Goal: Find specific page/section: Find specific page/section

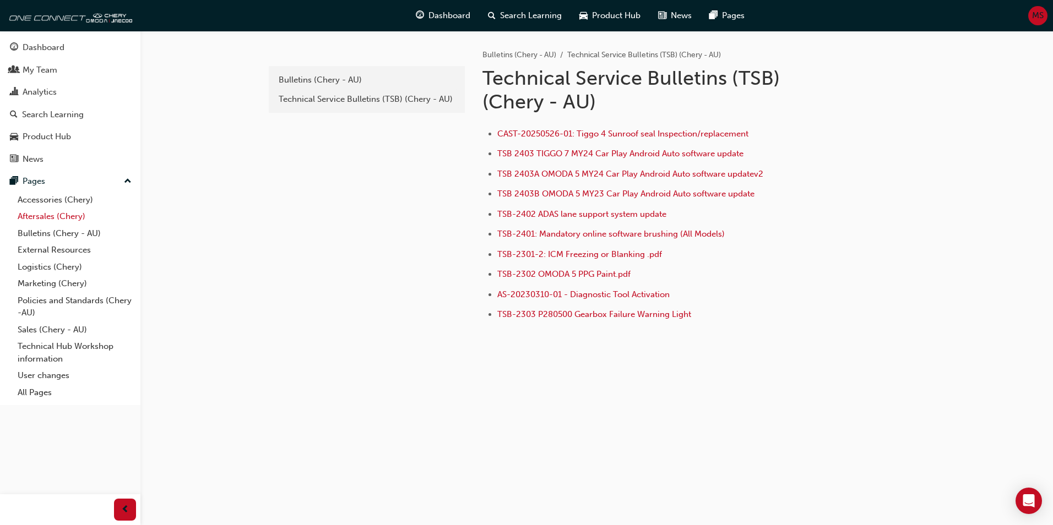
click at [58, 221] on link "Aftersales (Chery)" at bounding box center [74, 216] width 123 height 17
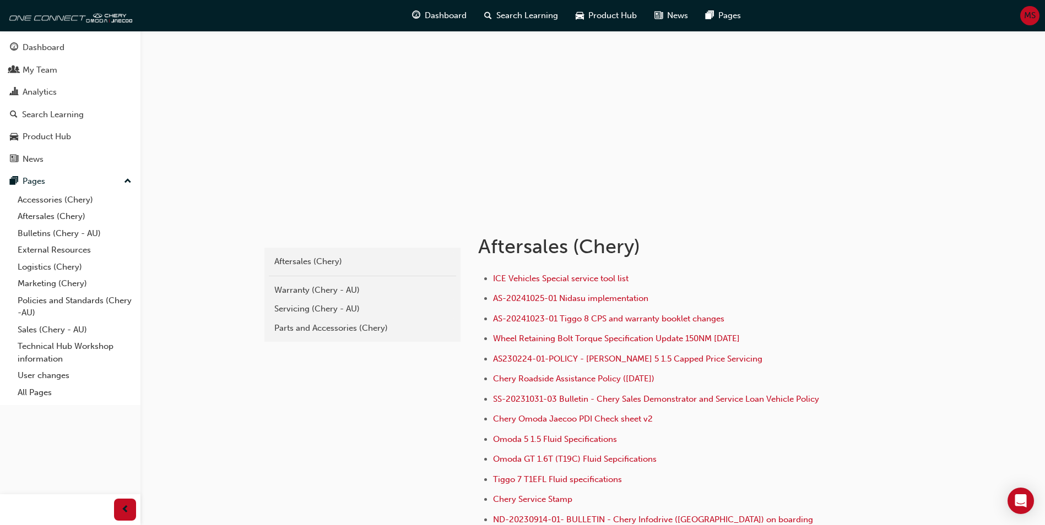
scroll to position [110, 0]
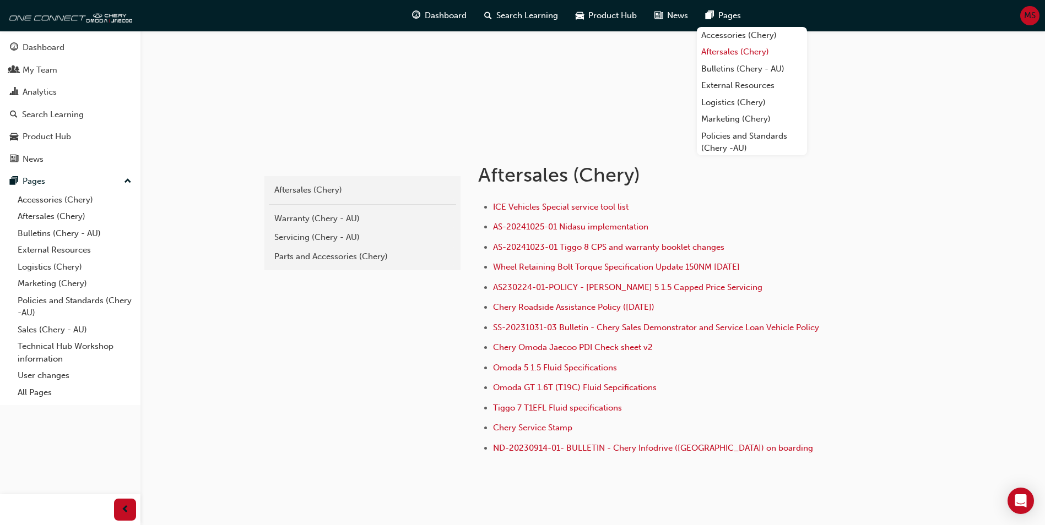
click at [733, 53] on link "Aftersales (Chery)" at bounding box center [752, 52] width 110 height 17
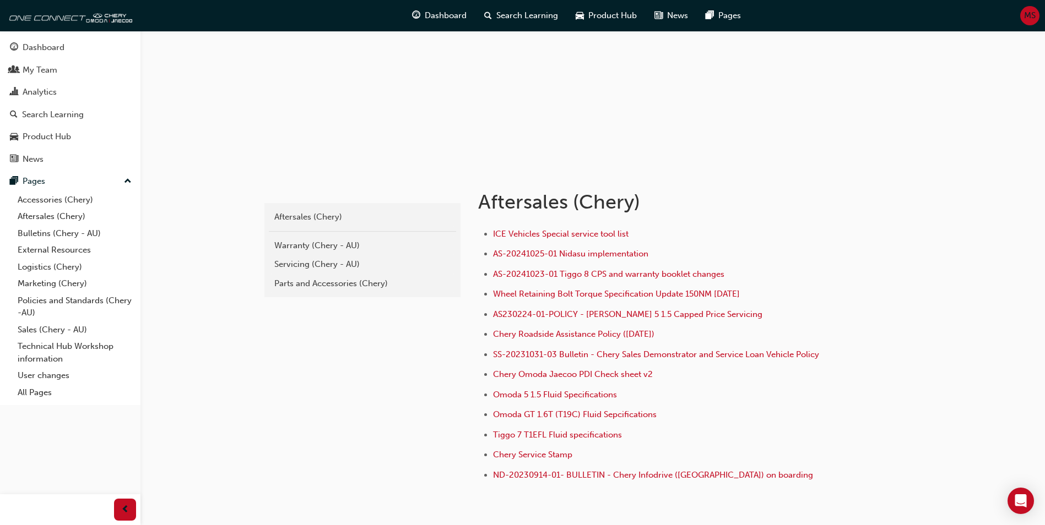
scroll to position [110, 0]
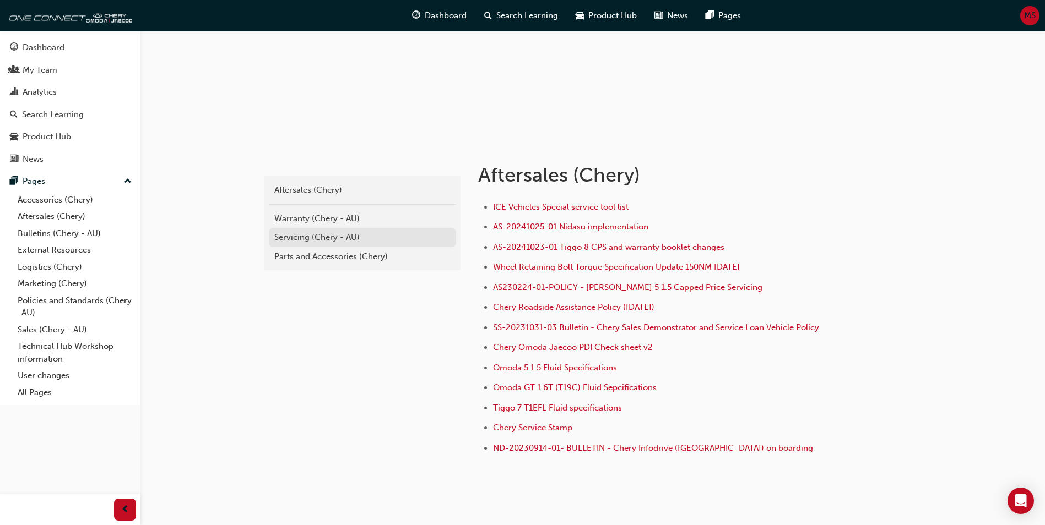
click at [334, 237] on div "Servicing (Chery - AU)" at bounding box center [362, 237] width 176 height 13
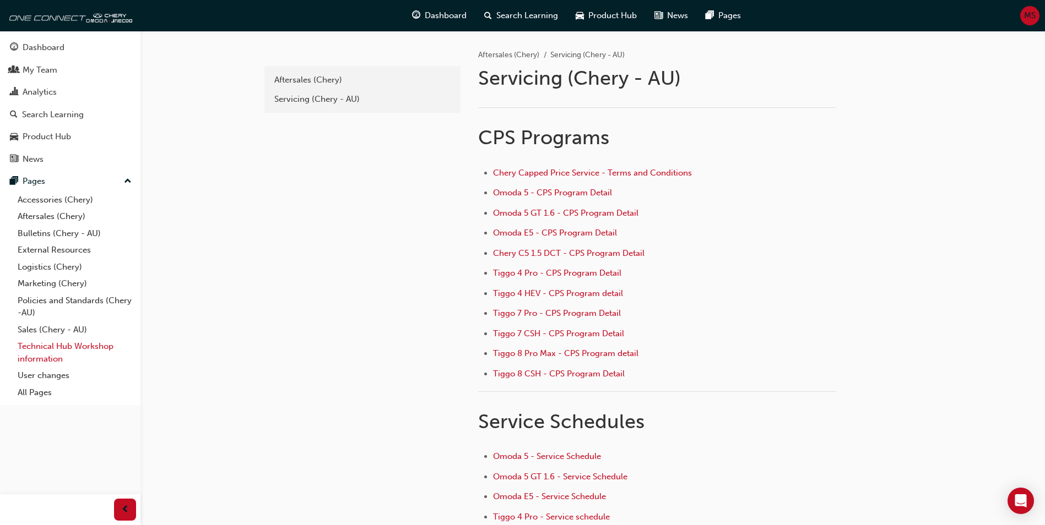
click at [34, 356] on link "Technical Hub Workshop information" at bounding box center [74, 352] width 123 height 29
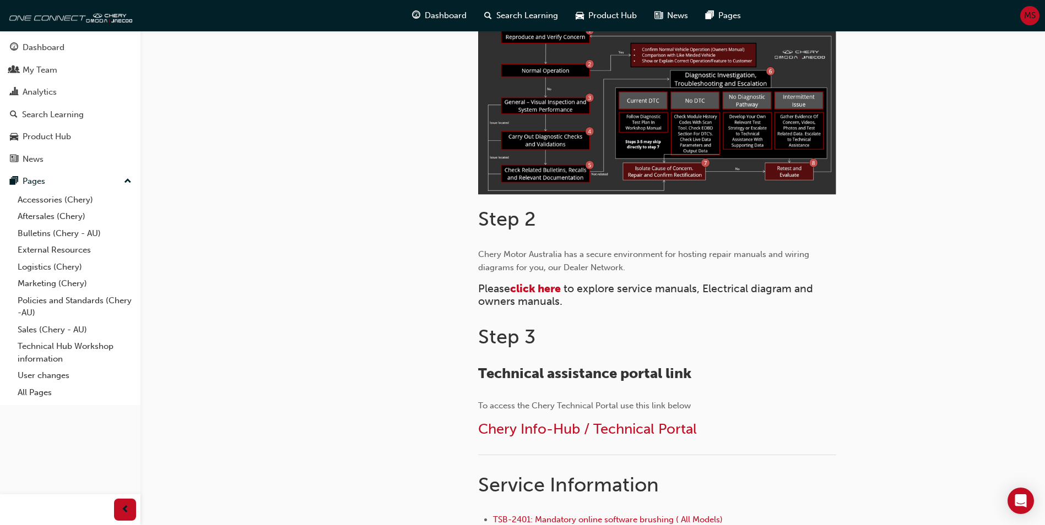
scroll to position [441, 0]
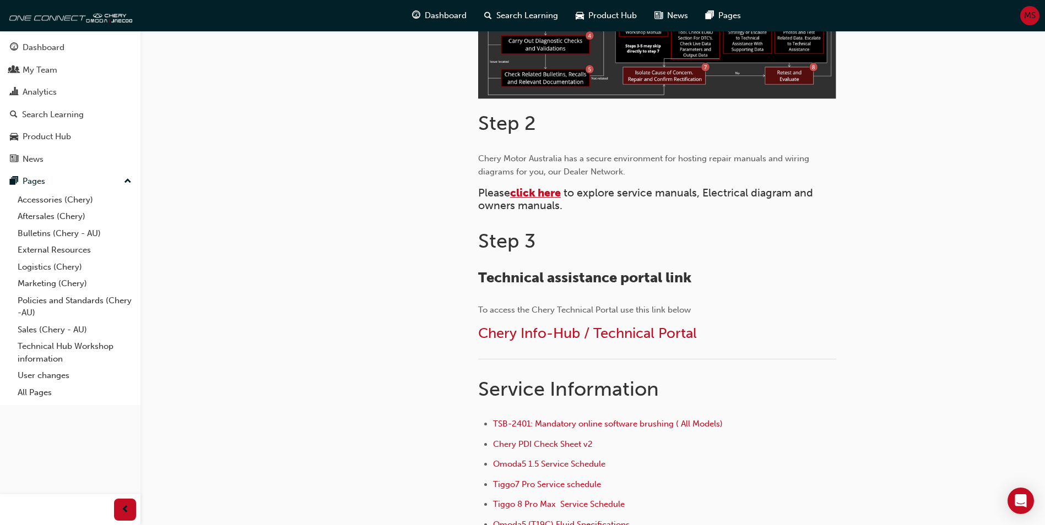
click at [540, 189] on span "click here" at bounding box center [535, 193] width 51 height 13
click at [546, 193] on span "click here" at bounding box center [535, 193] width 51 height 13
